Goal: Task Accomplishment & Management: Complete application form

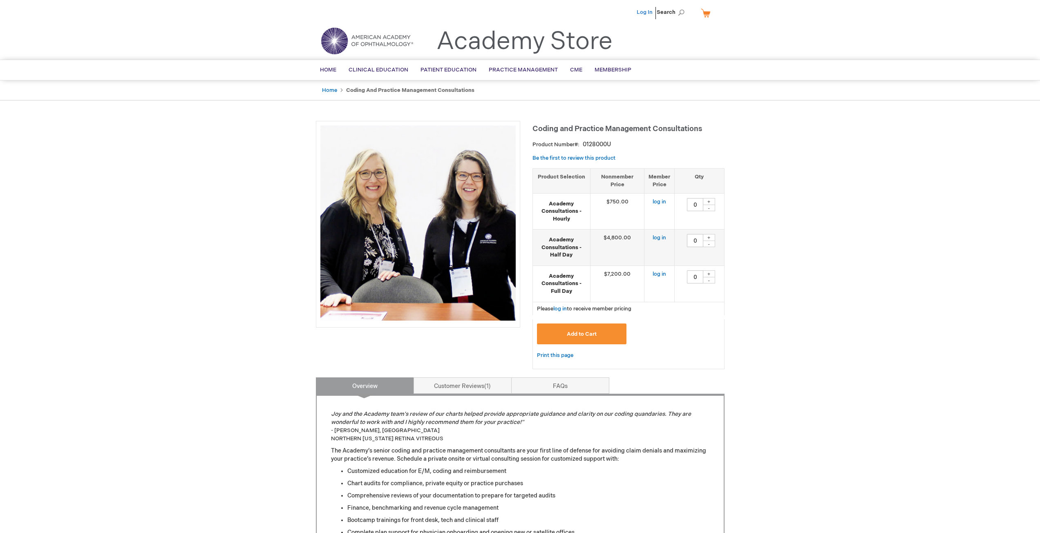
click at [640, 13] on link "Log In" at bounding box center [645, 12] width 16 height 7
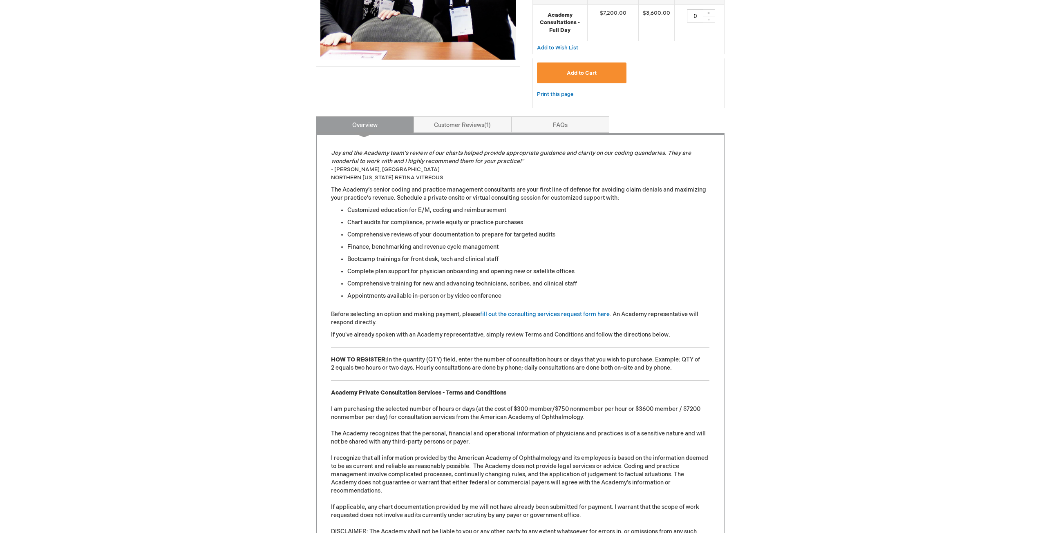
scroll to position [258, 0]
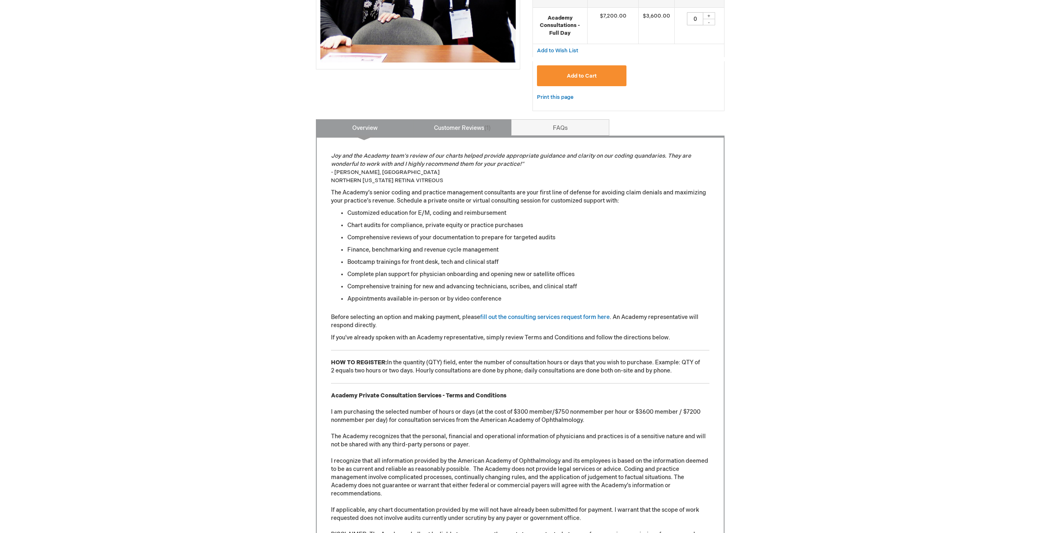
click at [450, 122] on link "Customer Reviews 1" at bounding box center [463, 127] width 98 height 16
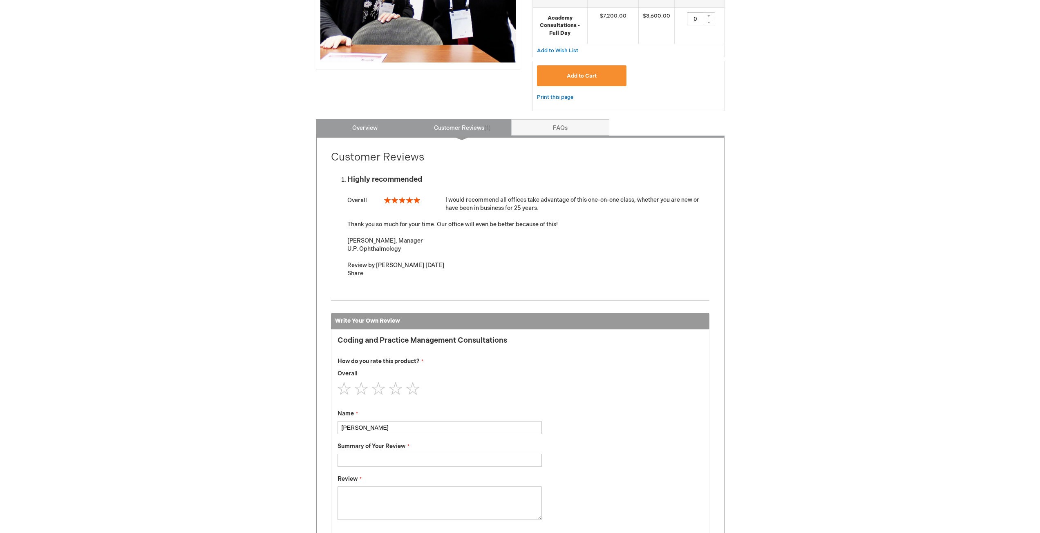
click at [393, 121] on link "Overview" at bounding box center [365, 127] width 98 height 16
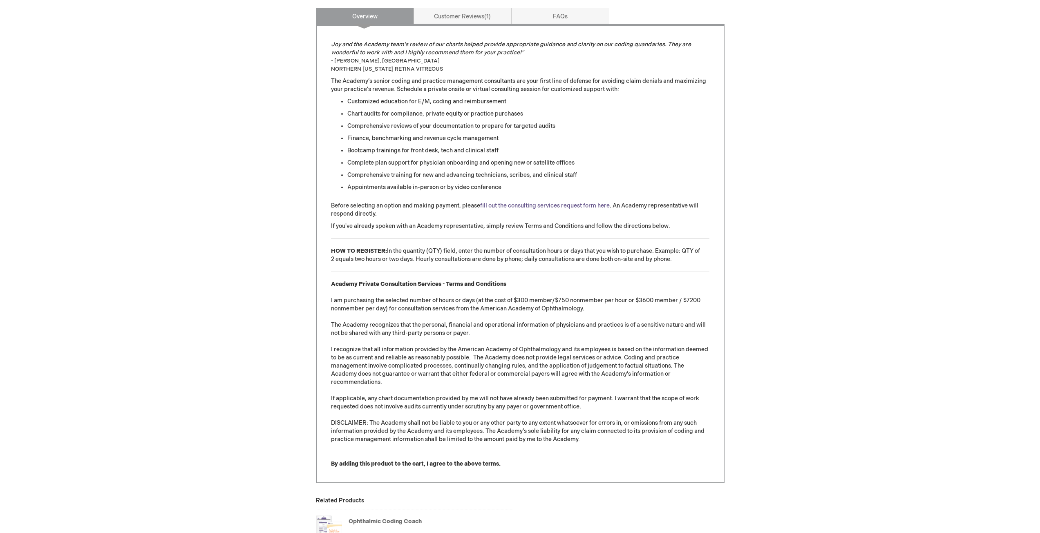
click at [524, 202] on link "fill out the consulting services request form here" at bounding box center [545, 205] width 130 height 7
